Goal: Information Seeking & Learning: Find specific fact

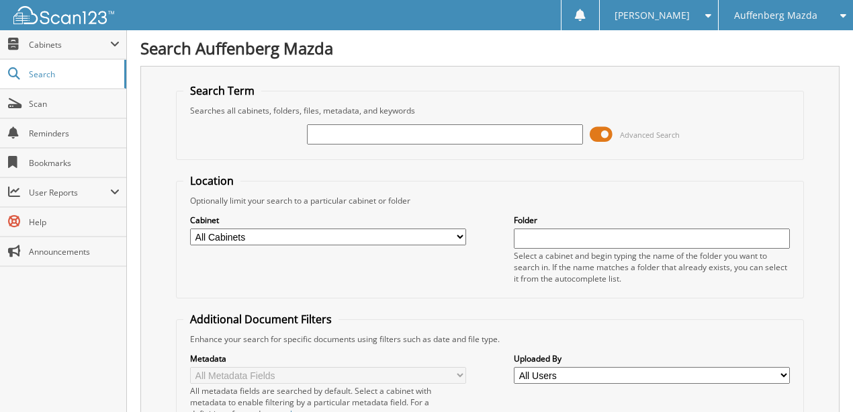
click at [387, 134] on input "text" at bounding box center [445, 134] width 276 height 20
type input "F64002"
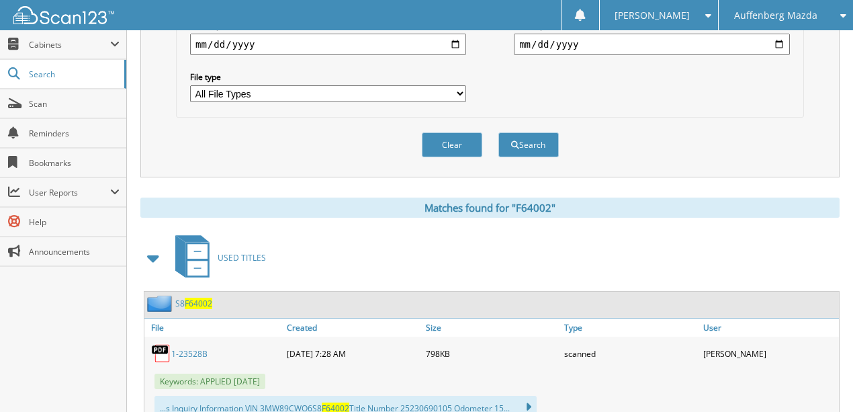
scroll to position [447, 0]
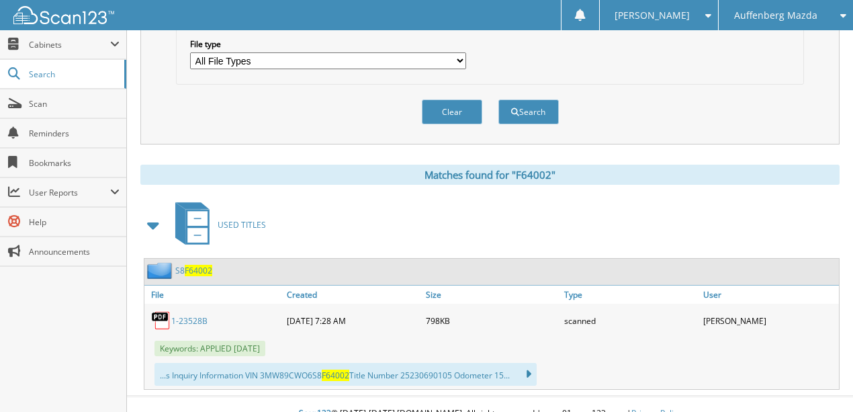
click at [191, 315] on link "1-23528B" at bounding box center [189, 320] width 36 height 11
click at [451, 101] on button "Clear" at bounding box center [452, 111] width 60 height 25
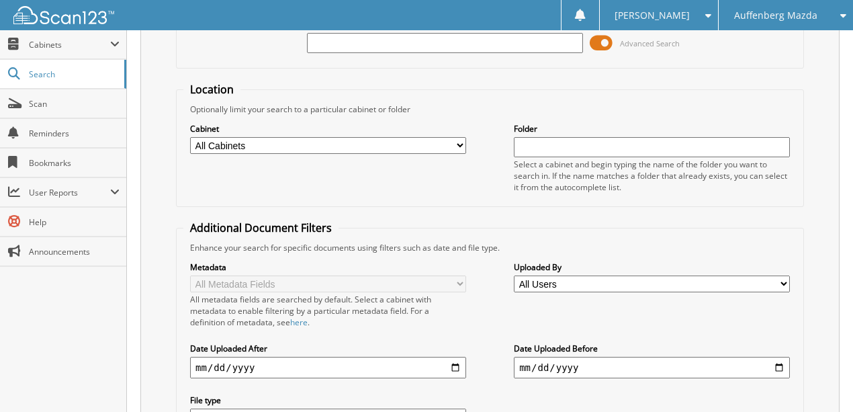
scroll to position [0, 0]
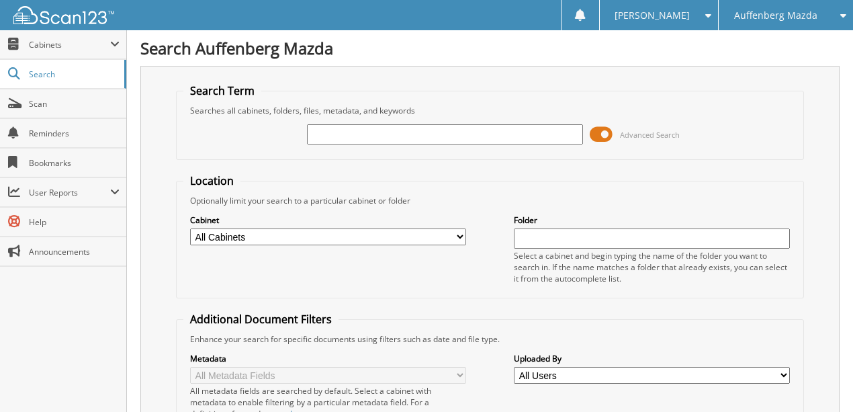
drag, startPoint x: 344, startPoint y: 136, endPoint x: 329, endPoint y: 136, distance: 15.5
click at [343, 134] on input "text" at bounding box center [445, 134] width 276 height 20
type input "229266"
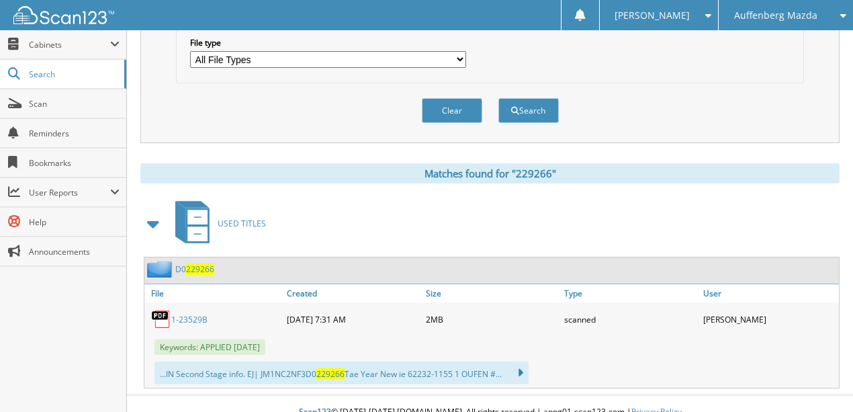
scroll to position [450, 0]
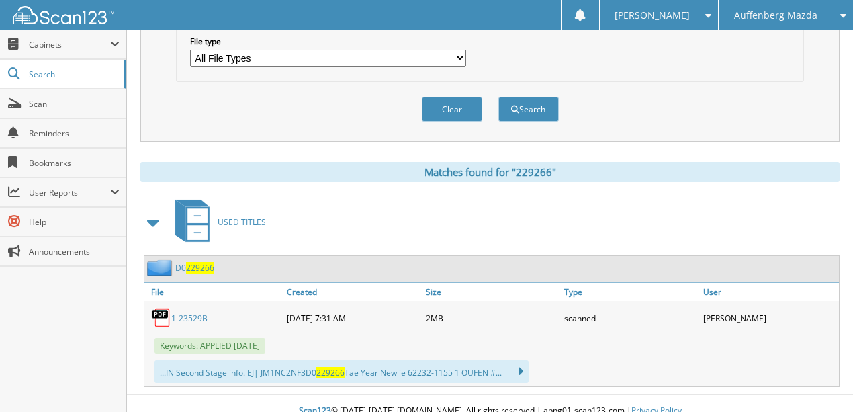
click at [185, 312] on link "1-23529B" at bounding box center [189, 317] width 36 height 11
drag, startPoint x: 446, startPoint y: 99, endPoint x: 445, endPoint y: 90, distance: 9.4
click at [446, 97] on button "Clear" at bounding box center [452, 109] width 60 height 25
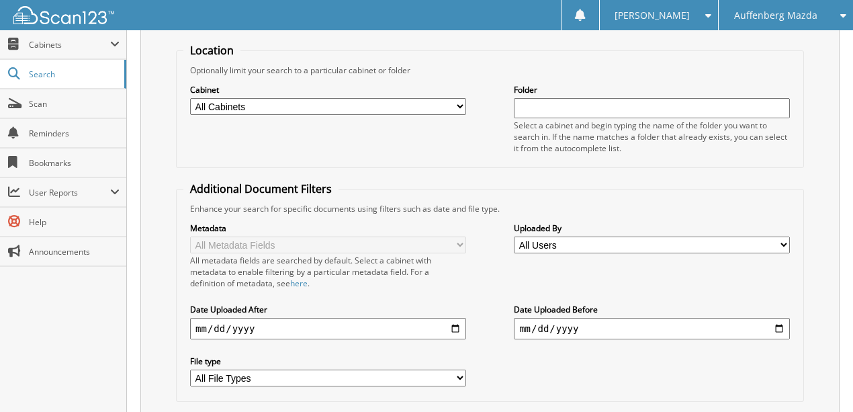
scroll to position [0, 0]
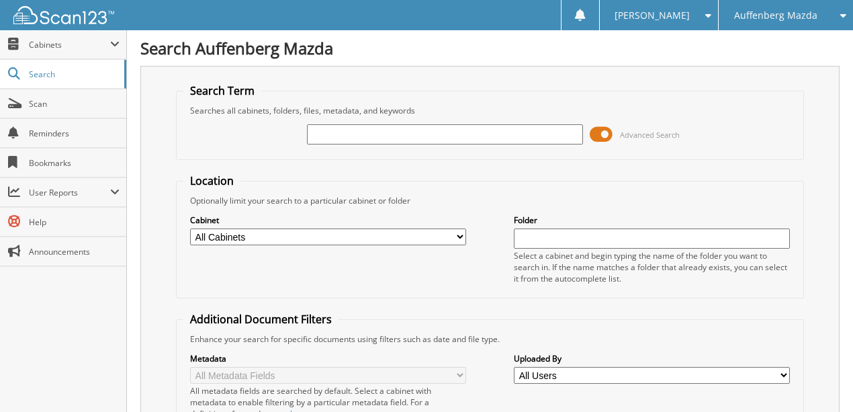
click at [341, 130] on input "text" at bounding box center [445, 134] width 276 height 20
type input "KUA44020"
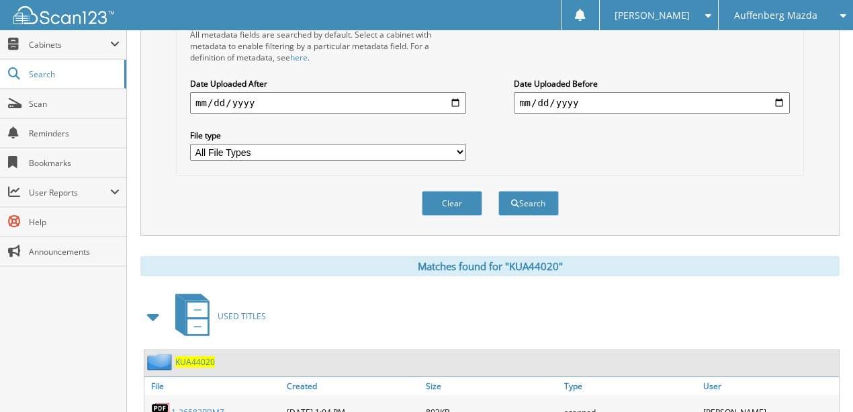
scroll to position [442, 0]
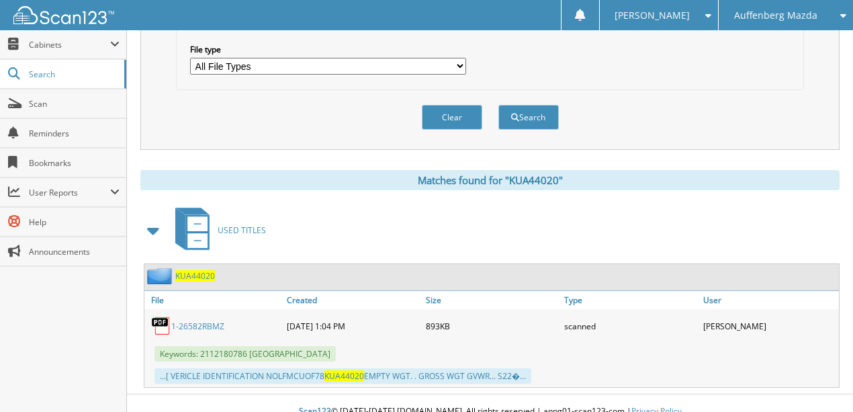
click at [186, 320] on link "1-26582RBMZ" at bounding box center [197, 325] width 53 height 11
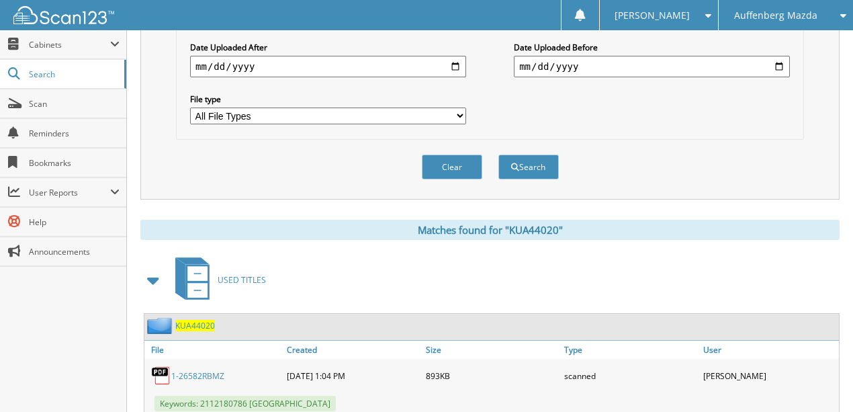
scroll to position [308, 0]
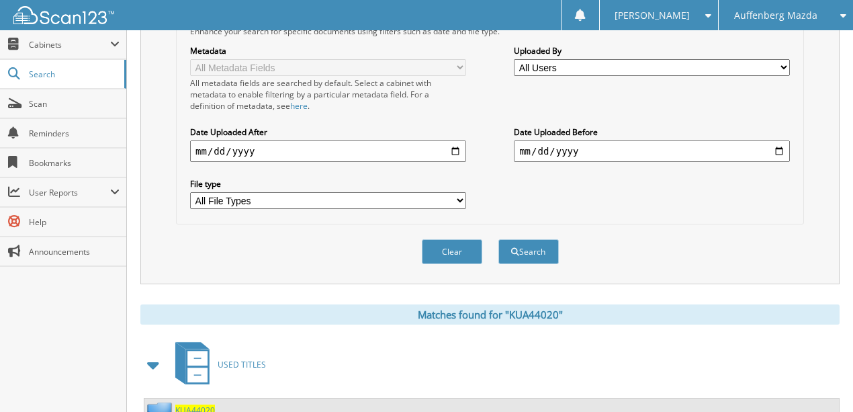
click at [451, 240] on button "Clear" at bounding box center [452, 251] width 60 height 25
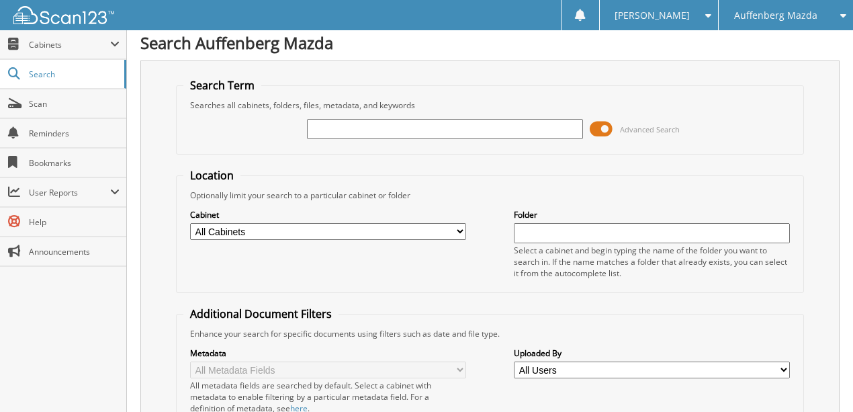
scroll to position [0, 0]
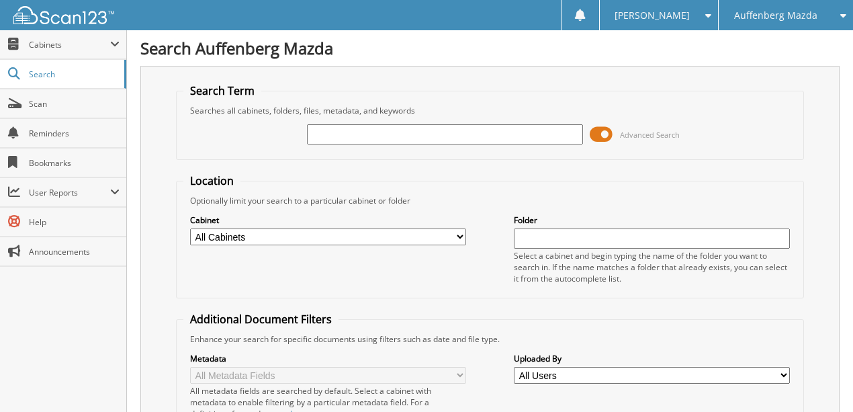
click at [340, 137] on input "text" at bounding box center [445, 134] width 276 height 20
type input "JKC23375"
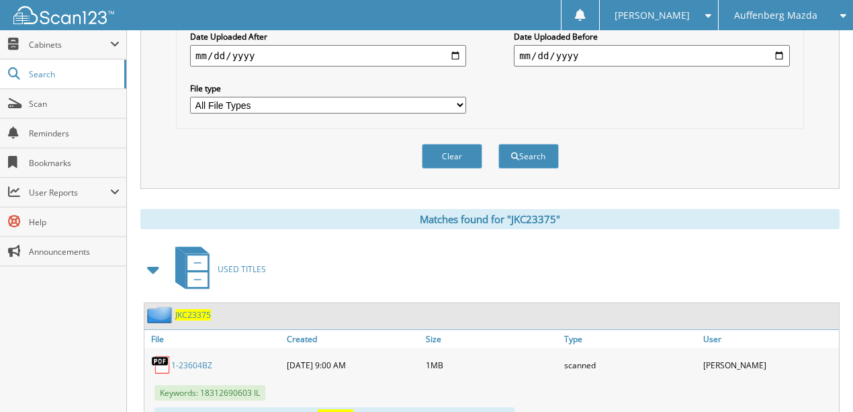
scroll to position [442, 0]
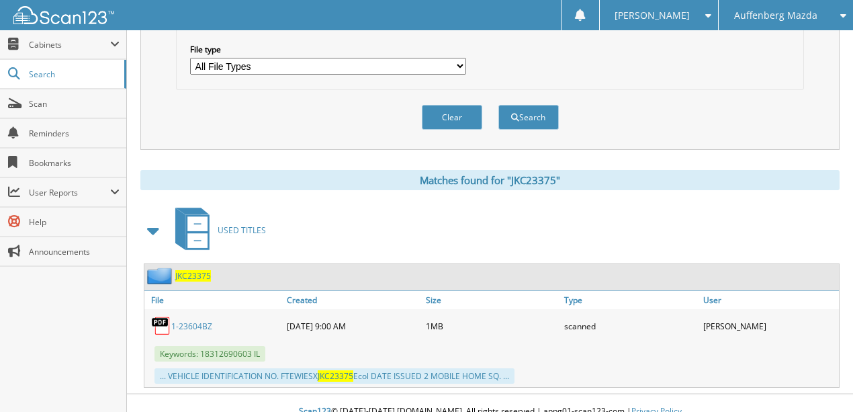
click at [189, 320] on link "1-23604BZ" at bounding box center [191, 325] width 41 height 11
click at [458, 105] on button "Clear" at bounding box center [452, 117] width 60 height 25
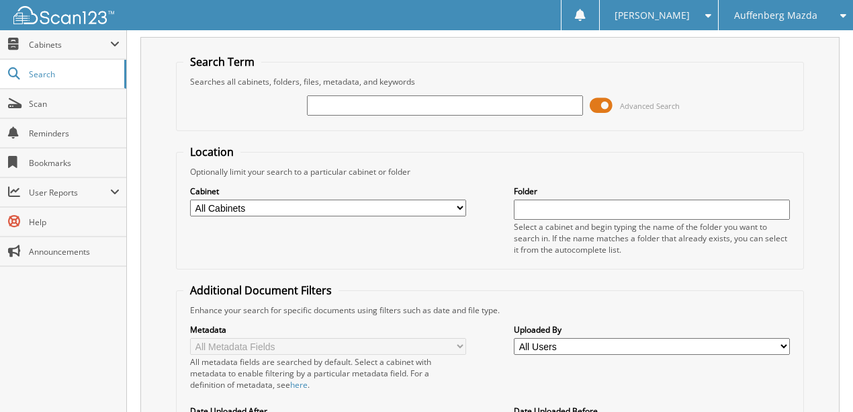
scroll to position [28, 0]
click at [361, 114] on input "text" at bounding box center [445, 106] width 276 height 20
type input "SED95891"
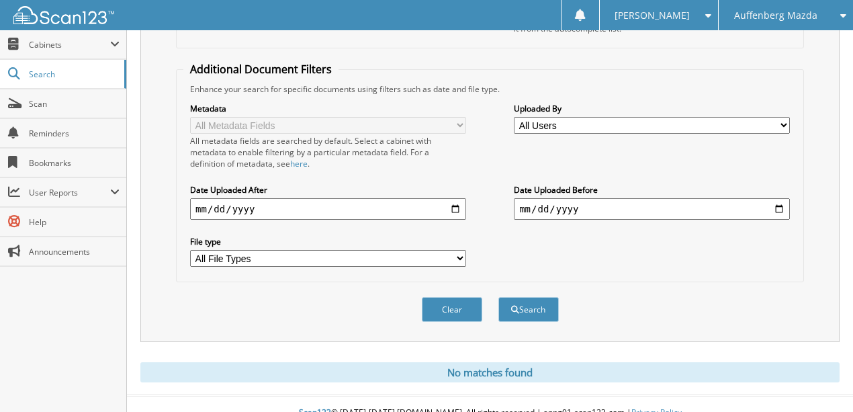
scroll to position [255, 0]
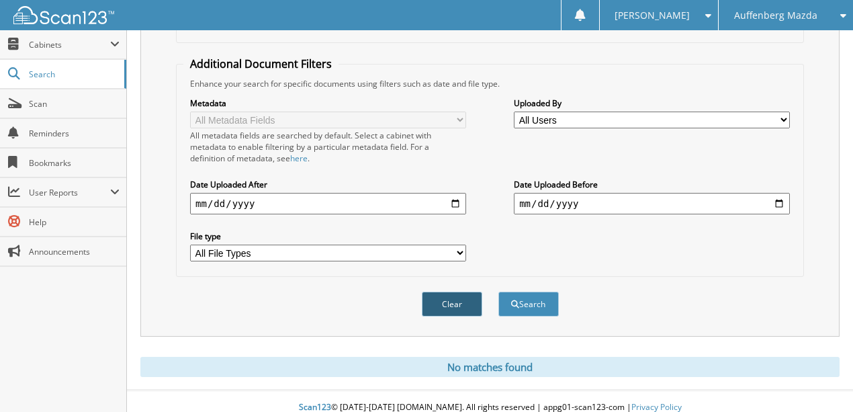
click at [462, 291] on button "Clear" at bounding box center [452, 303] width 60 height 25
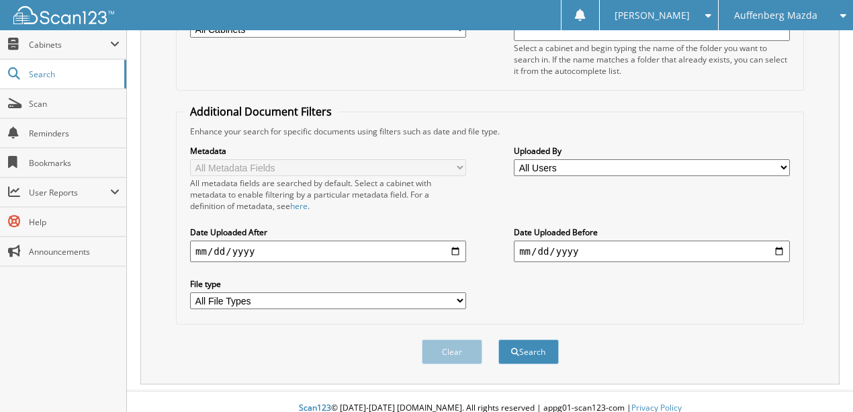
click at [734, 12] on span "Auffenberg Mazda" at bounding box center [775, 15] width 83 height 8
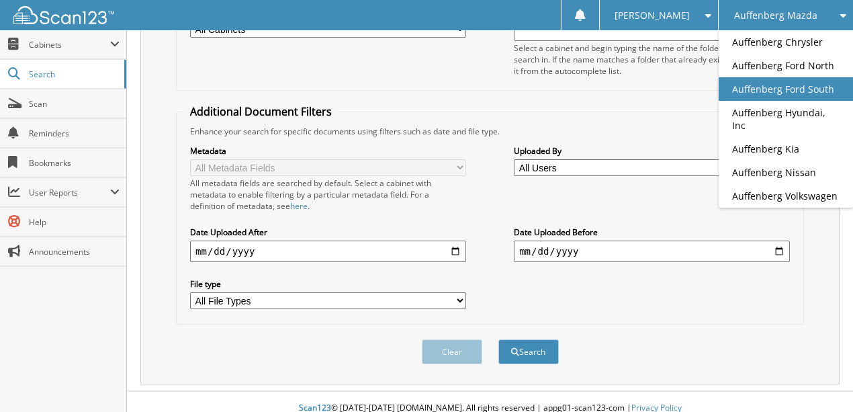
click at [755, 86] on link "Auffenberg Ford South" at bounding box center [786, 89] width 134 height 24
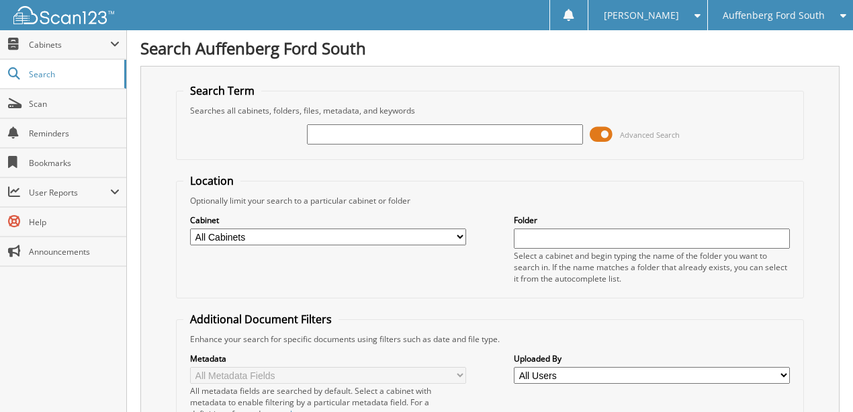
click at [374, 134] on input "text" at bounding box center [445, 134] width 276 height 20
type input "SED95891"
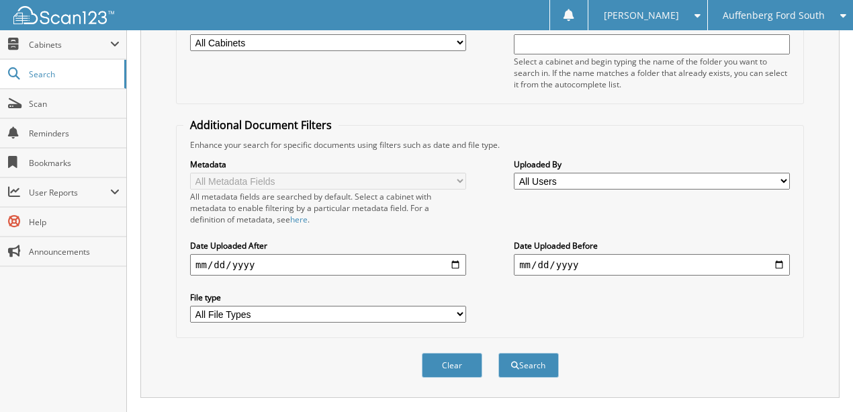
scroll to position [192, 0]
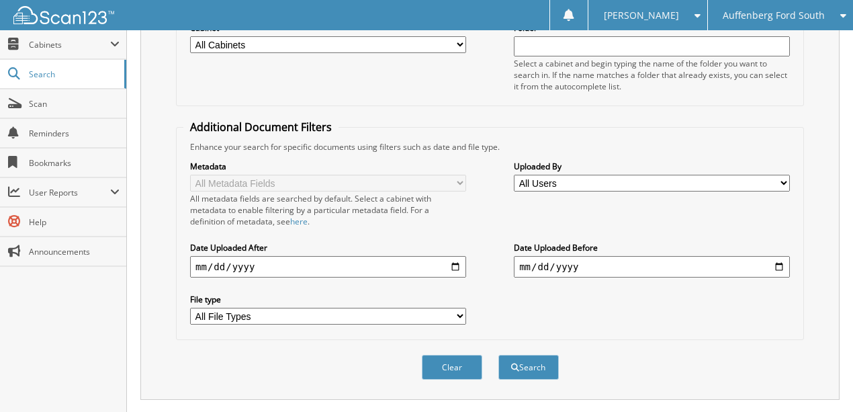
click at [782, 13] on span "Auffenberg Ford South" at bounding box center [774, 15] width 102 height 8
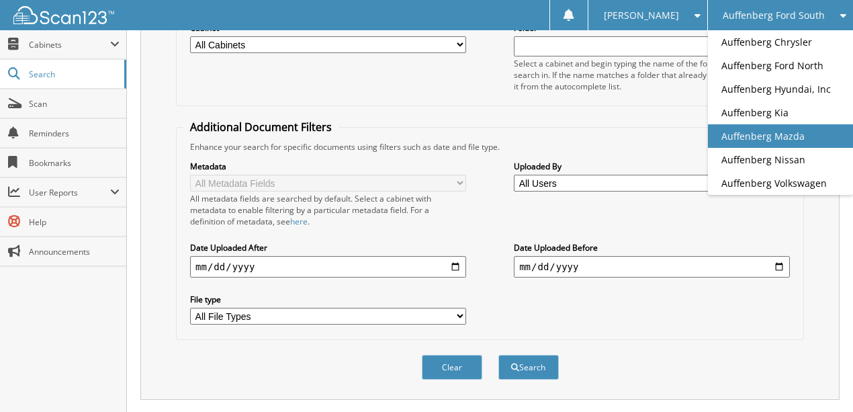
click at [767, 140] on link "Auffenberg Mazda" at bounding box center [780, 136] width 145 height 24
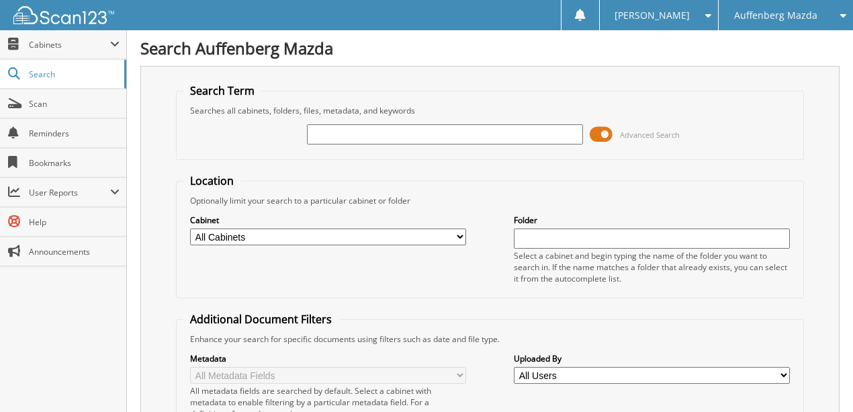
click at [338, 136] on input "text" at bounding box center [445, 134] width 276 height 20
type input "ML301939"
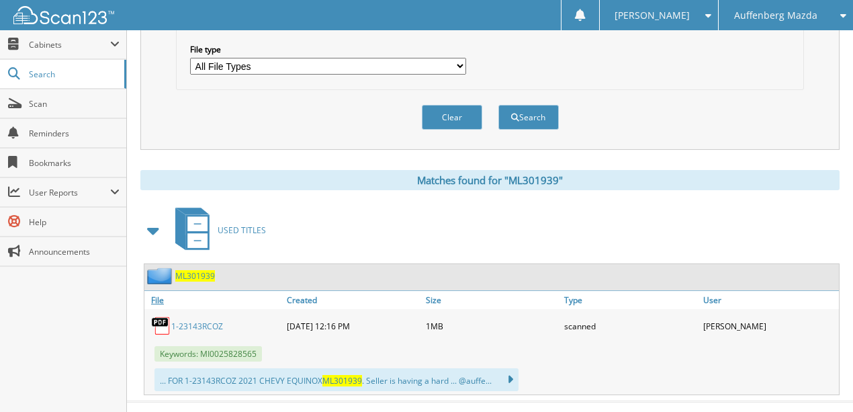
scroll to position [450, 0]
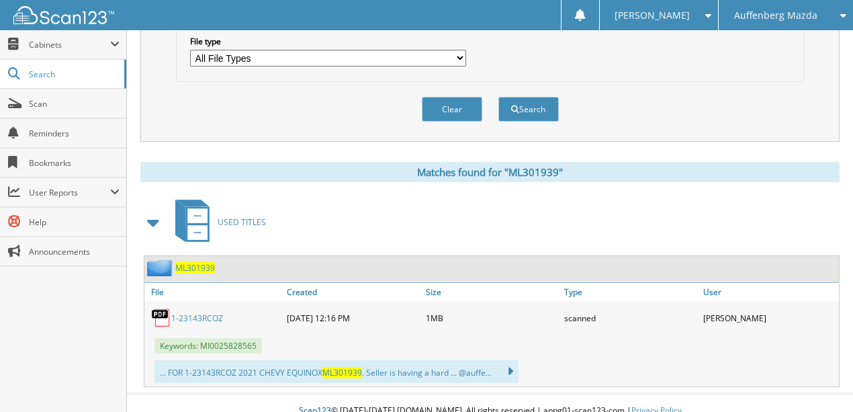
click at [189, 312] on link "1-23143RCOZ" at bounding box center [197, 317] width 52 height 11
drag, startPoint x: 461, startPoint y: 100, endPoint x: 495, endPoint y: 32, distance: 76.0
click at [466, 97] on button "Clear" at bounding box center [452, 109] width 60 height 25
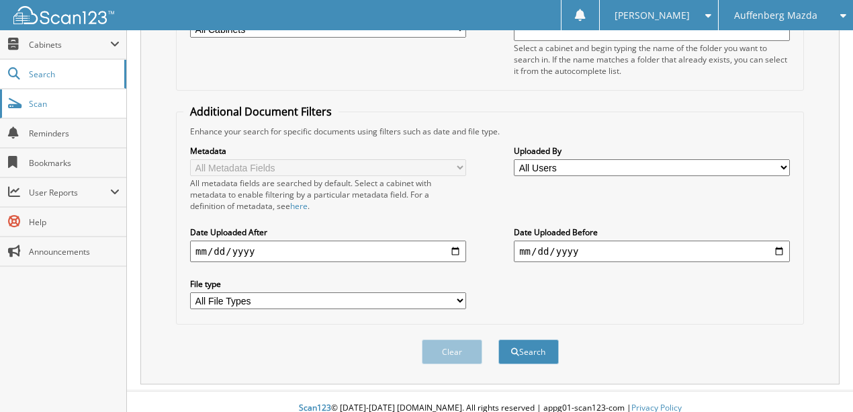
click at [54, 107] on link "Scan" at bounding box center [63, 103] width 126 height 29
